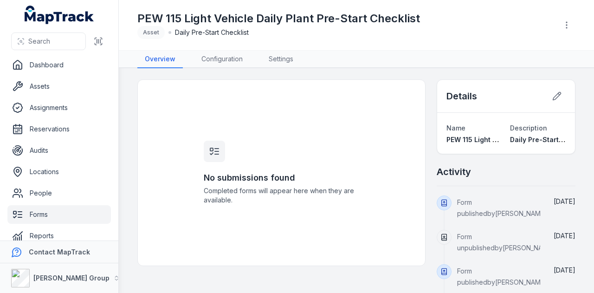
scroll to position [11, 0]
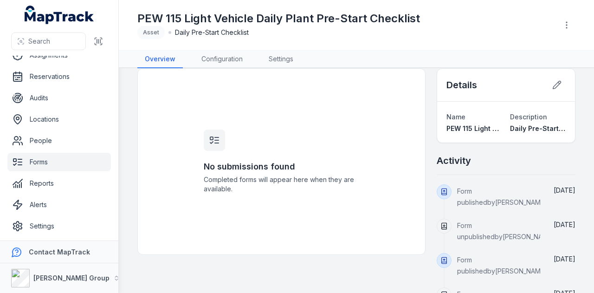
click at [59, 155] on link "Forms" at bounding box center [58, 162] width 103 height 19
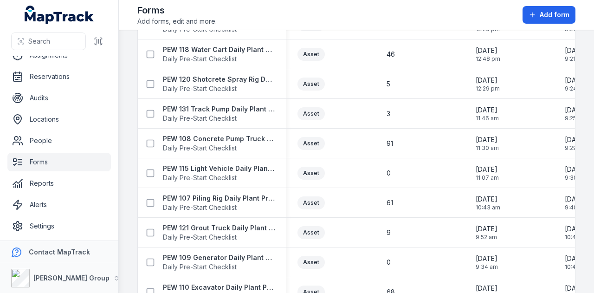
scroll to position [881, 0]
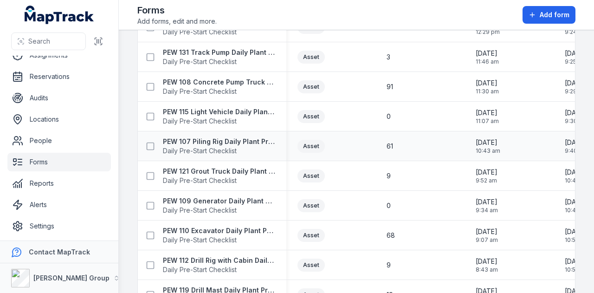
click at [231, 134] on div "PEW 107 Piling Rig Daily Plant Pre-Start Checklist Daily Pre-Start Checklist" at bounding box center [212, 146] width 148 height 26
click at [229, 141] on strong "PEW 107 Piling Rig Daily Plant Pre-Start Checklist" at bounding box center [219, 141] width 112 height 9
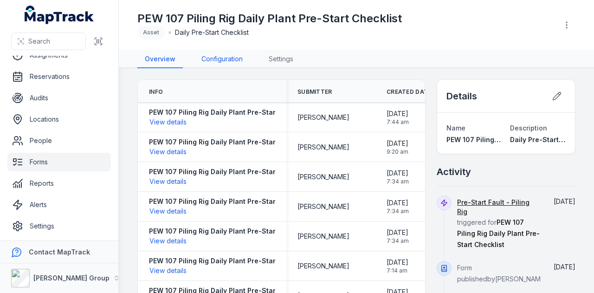
click at [234, 62] on link "Configuration" at bounding box center [222, 60] width 56 height 18
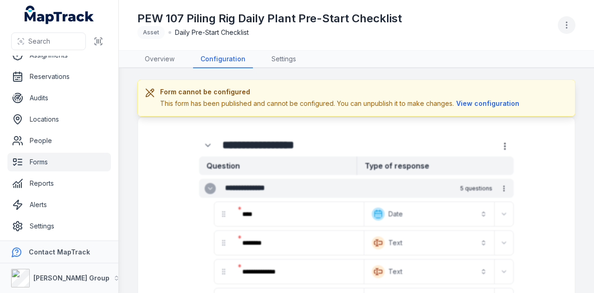
click at [562, 27] on icon "button" at bounding box center [566, 24] width 9 height 9
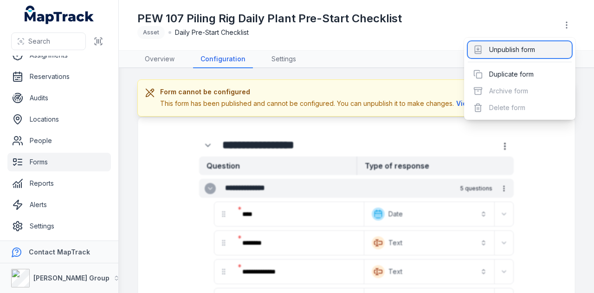
click at [526, 51] on div "Unpublish form" at bounding box center [520, 49] width 104 height 17
